Goal: Task Accomplishment & Management: Use online tool/utility

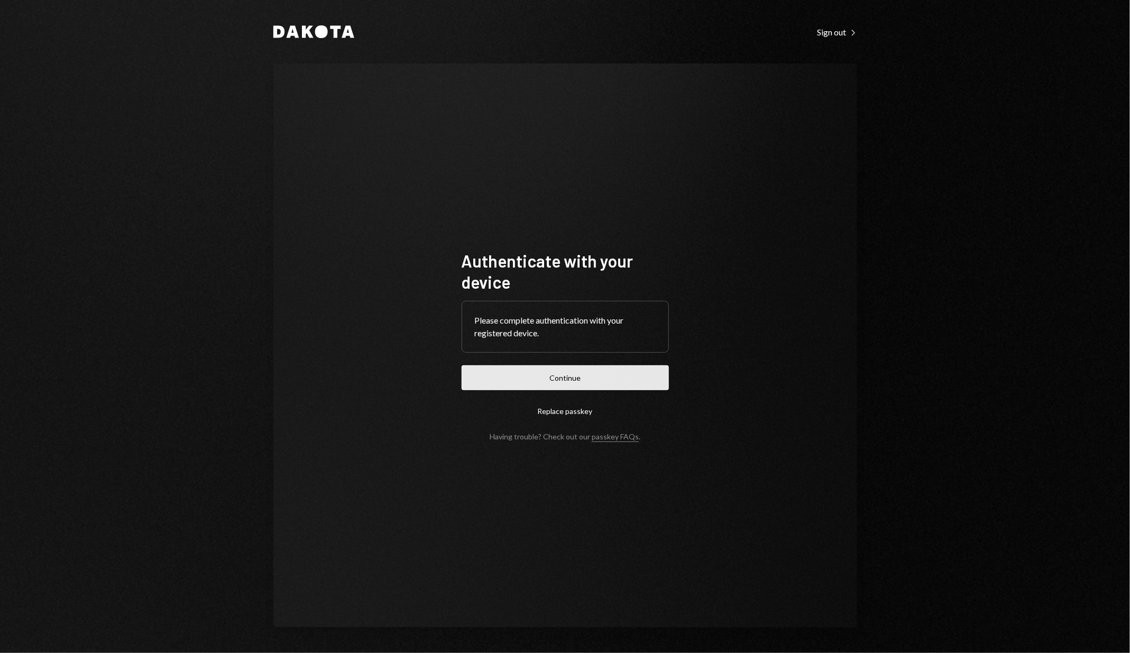
click at [543, 379] on button "Continue" at bounding box center [564, 377] width 207 height 25
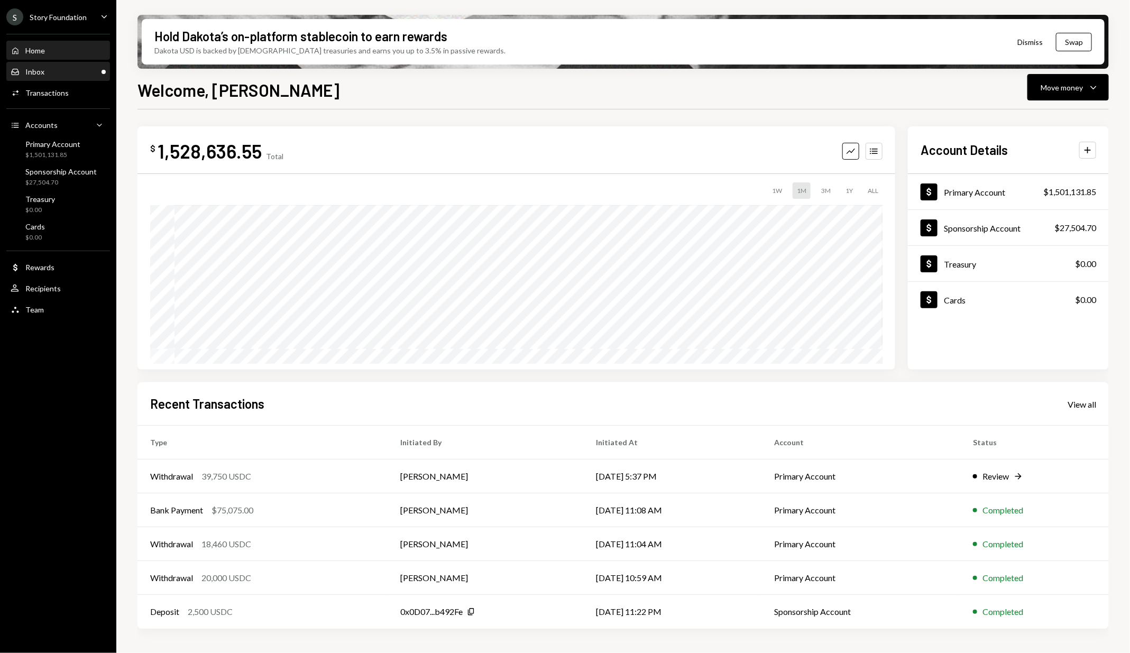
click at [96, 73] on div "Inbox Inbox" at bounding box center [58, 72] width 95 height 10
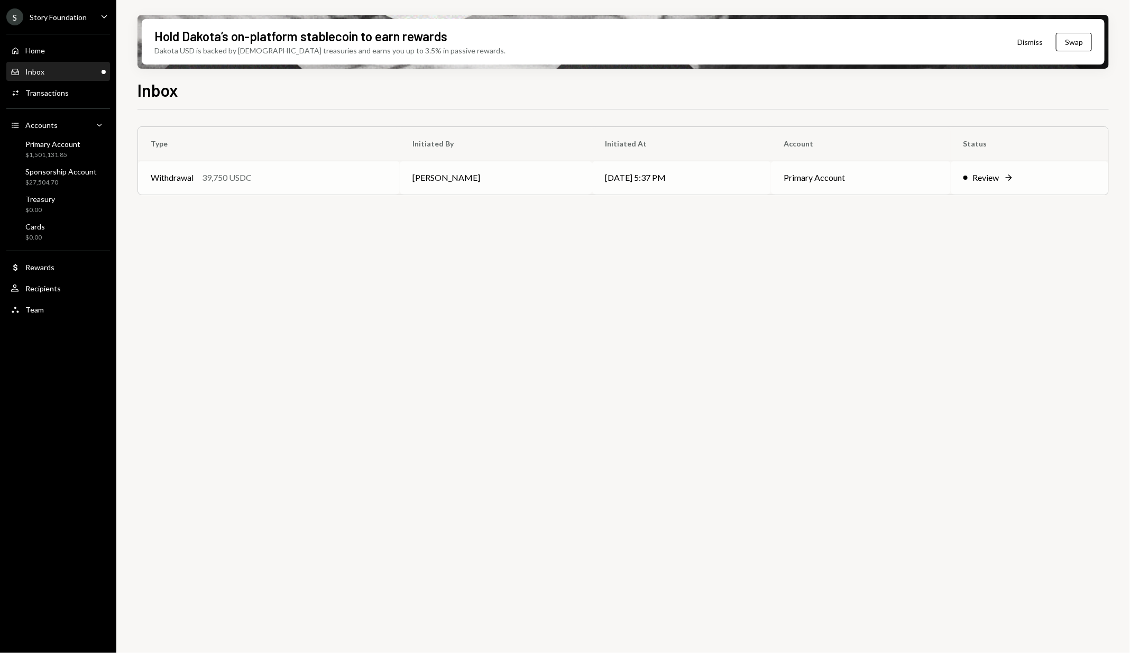
click at [405, 176] on td "[PERSON_NAME]" at bounding box center [496, 178] width 193 height 34
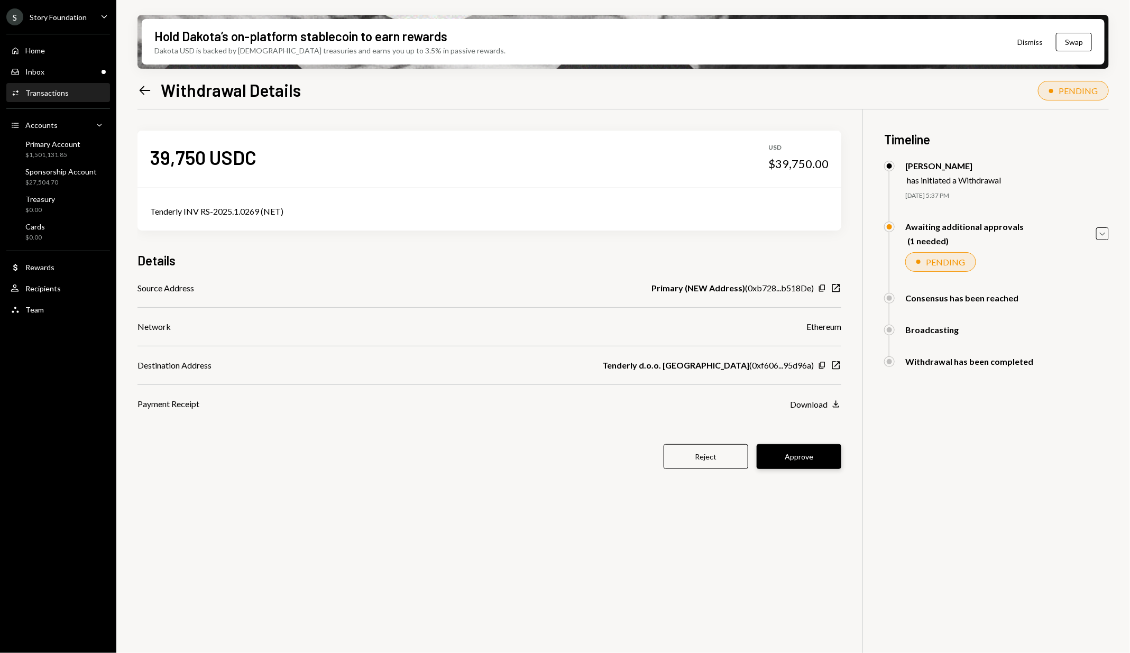
click at [811, 457] on button "Approve" at bounding box center [798, 456] width 85 height 25
